Goal: Information Seeking & Learning: Compare options

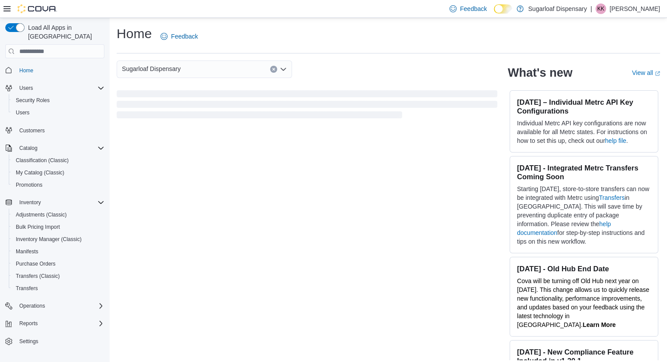
click at [294, 129] on div "Sugarloaf Dispensary What's new View all (opens in a new tab or window) July 28…" at bounding box center [389, 211] width 544 height 300
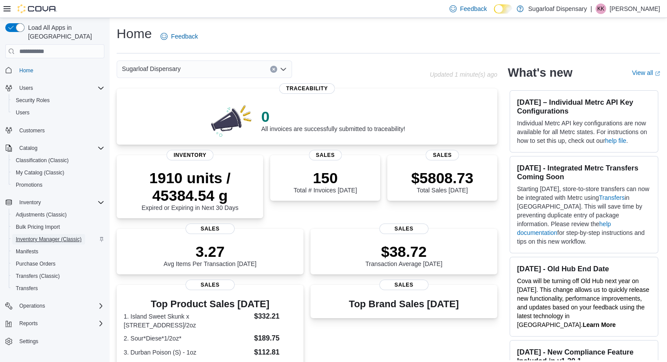
click at [31, 236] on span "Inventory Manager (Classic)" at bounding box center [49, 239] width 66 height 7
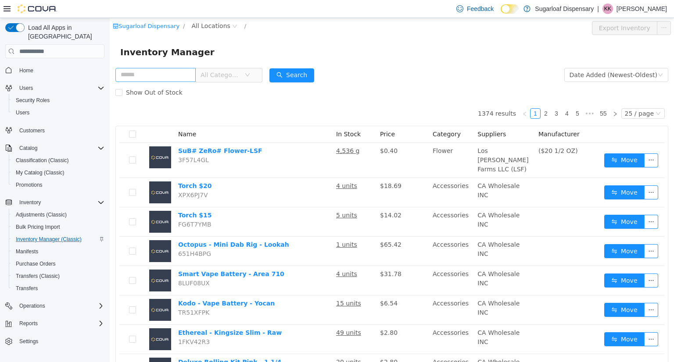
click at [179, 79] on input "text" at bounding box center [155, 75] width 80 height 14
type input "**********"
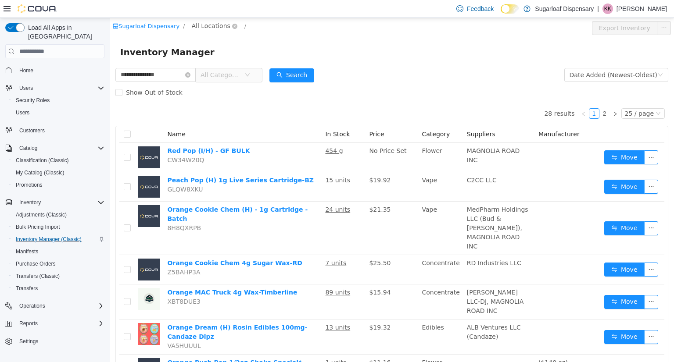
click at [209, 25] on span "All Locations" at bounding box center [211, 26] width 39 height 10
click at [218, 72] on span "336 East Chestnut St" at bounding box center [239, 73] width 61 height 7
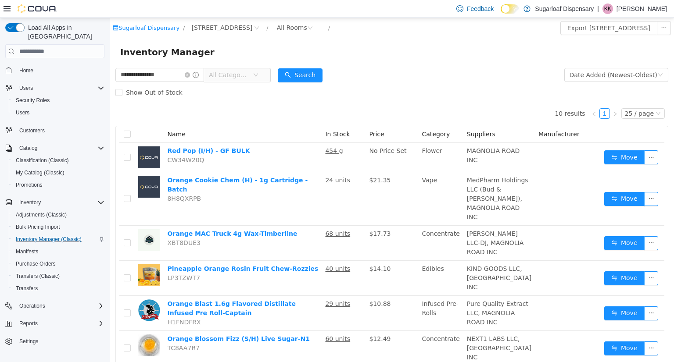
click at [249, 73] on span "All Categories" at bounding box center [229, 75] width 40 height 9
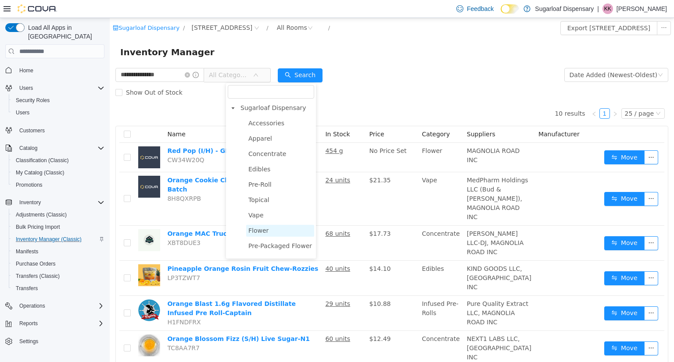
click at [275, 229] on span "Flower" at bounding box center [280, 231] width 68 height 12
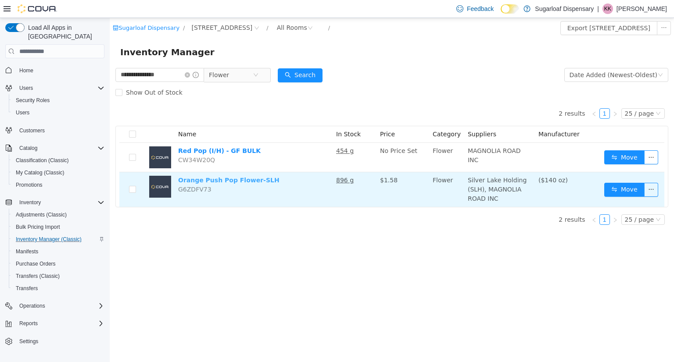
click at [233, 183] on link "Orange Push Pop Flower-SLH" at bounding box center [228, 180] width 101 height 7
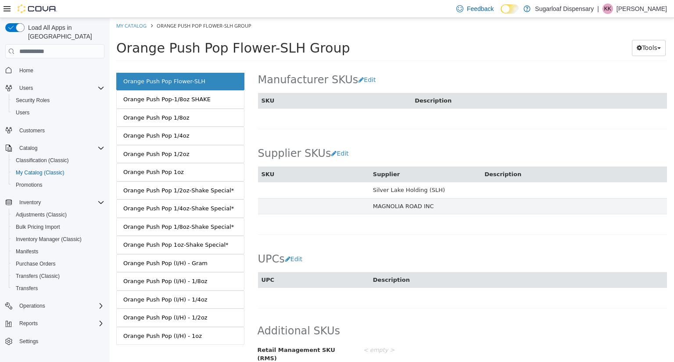
scroll to position [82, 0]
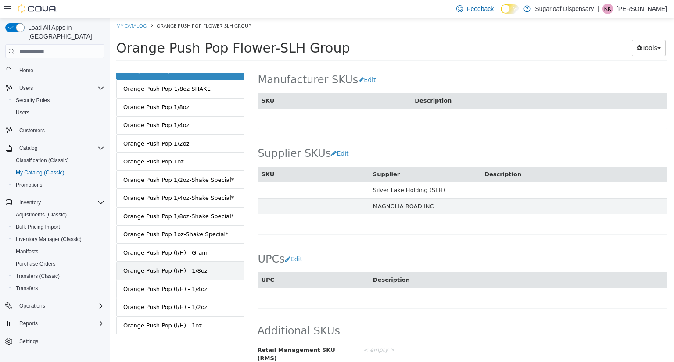
click at [182, 267] on div "Orange Push Pop (I/H) - 1/8oz" at bounding box center [165, 271] width 84 height 9
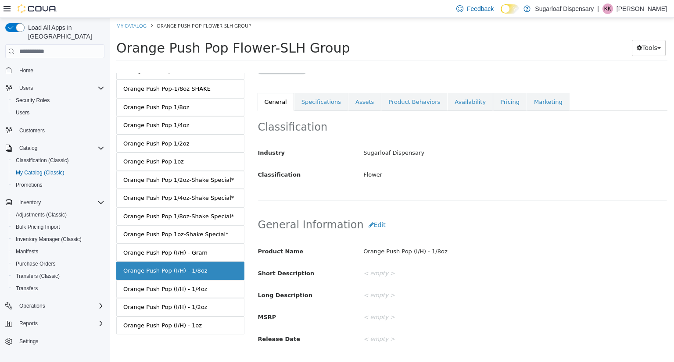
scroll to position [13, 0]
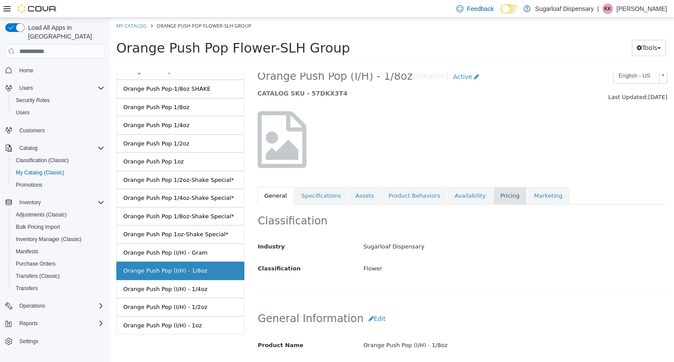
click at [505, 198] on link "Pricing" at bounding box center [509, 196] width 33 height 18
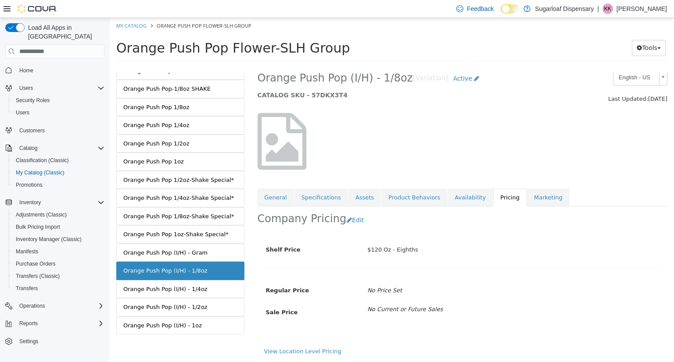
scroll to position [11, 0]
click at [190, 286] on div "Orange Push Pop (I/H) - 1/4oz" at bounding box center [165, 289] width 84 height 9
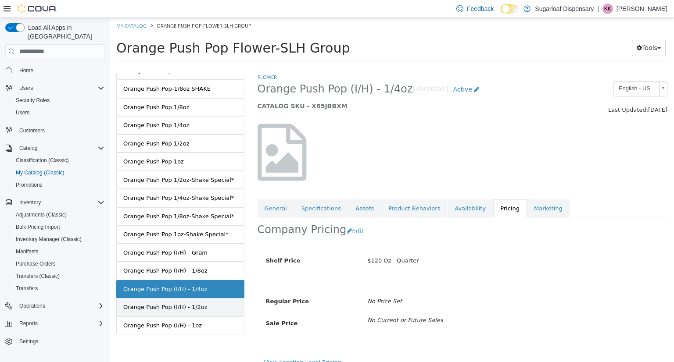
click at [191, 307] on div "Orange Push Pop (I/H) - 1/2oz" at bounding box center [165, 307] width 84 height 9
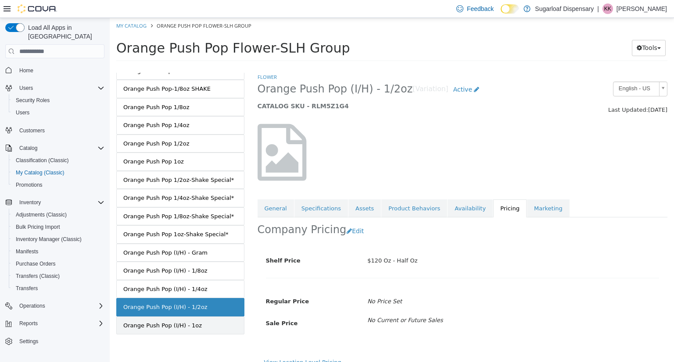
click at [195, 322] on div "Orange Push Pop (I/H) - 1oz" at bounding box center [162, 326] width 79 height 9
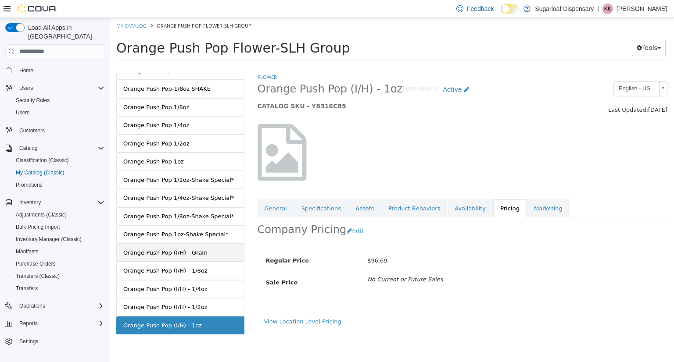
click at [190, 252] on div "Orange Push Pop (I/H) - Gram" at bounding box center [165, 253] width 84 height 9
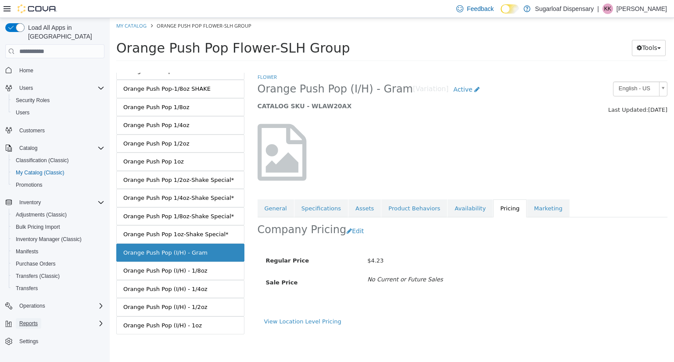
click at [38, 320] on span "Reports" at bounding box center [28, 323] width 18 height 7
click at [40, 345] on span "Dashboards" at bounding box center [33, 348] width 35 height 7
